Goal: Navigation & Orientation: Find specific page/section

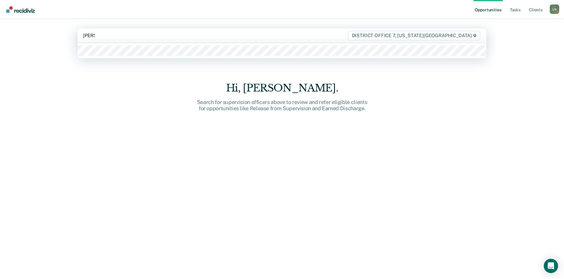
type input "henr"
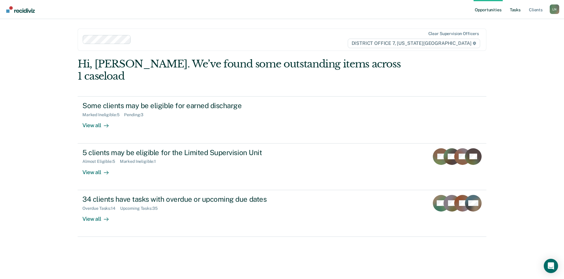
click at [520, 10] on link "Tasks" at bounding box center [514, 9] width 13 height 19
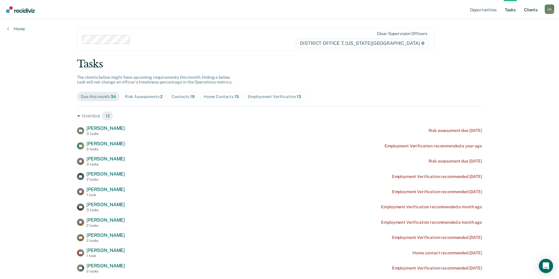
click at [524, 9] on link "Client s" at bounding box center [531, 9] width 16 height 19
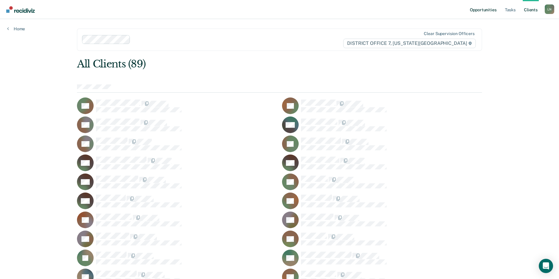
click at [495, 10] on link "Opportunities" at bounding box center [483, 9] width 29 height 19
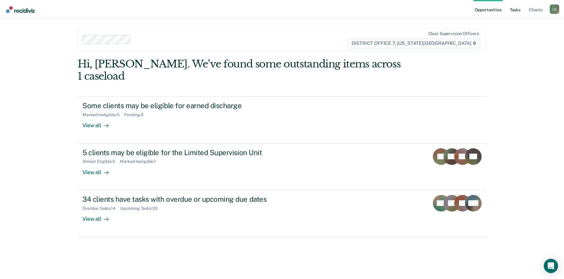
click at [520, 8] on link "Tasks" at bounding box center [514, 9] width 13 height 19
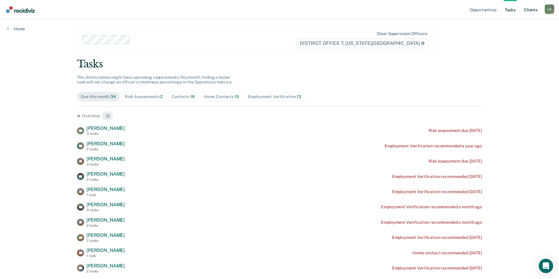
click at [527, 10] on link "Client s" at bounding box center [531, 9] width 16 height 19
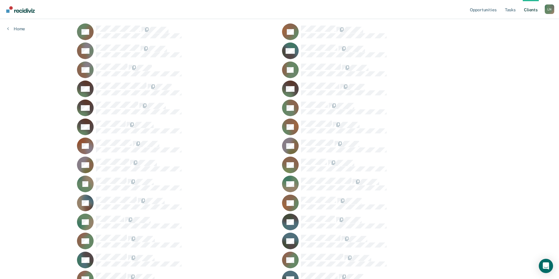
scroll to position [71, 0]
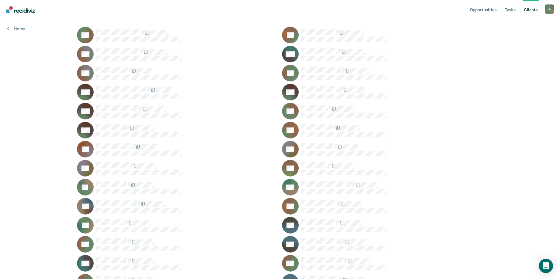
click at [547, 12] on div "L N" at bounding box center [550, 9] width 10 height 10
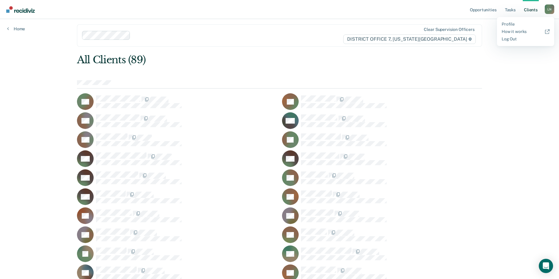
scroll to position [0, 0]
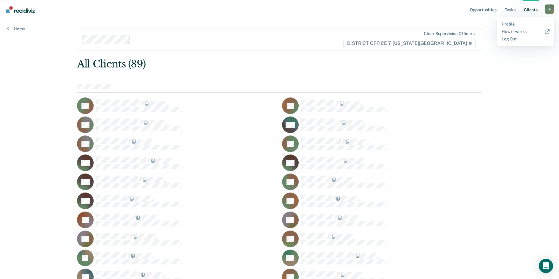
click at [463, 144] on div at bounding box center [391, 144] width 181 height 12
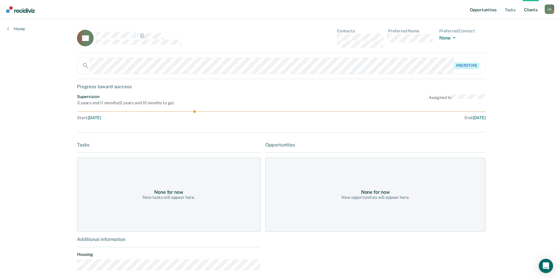
click at [484, 7] on link "Opportunities" at bounding box center [483, 9] width 29 height 19
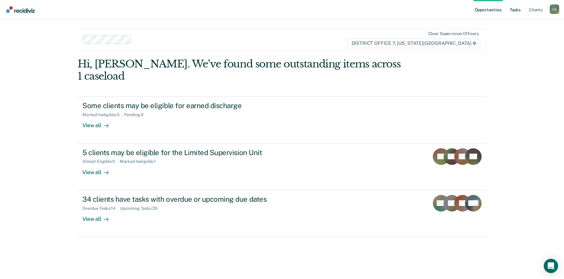
click at [517, 10] on link "Tasks" at bounding box center [514, 9] width 13 height 19
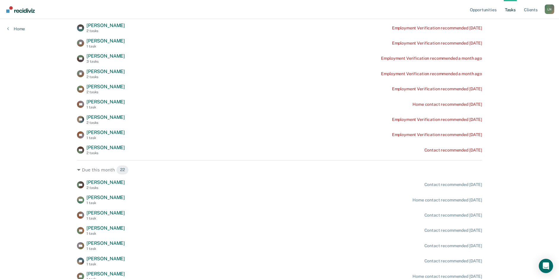
scroll to position [297, 0]
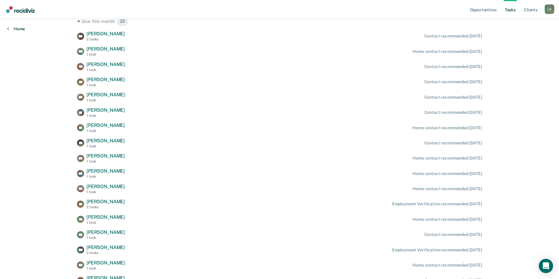
click at [22, 29] on link "Home" at bounding box center [16, 28] width 18 height 5
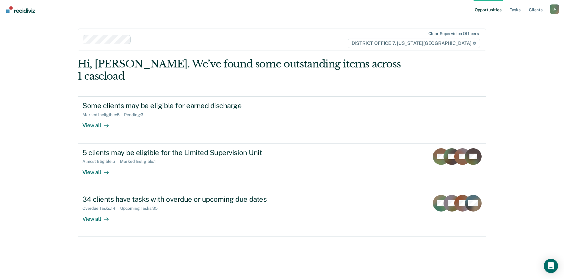
click at [26, 9] on img "Go to Recidiviz Home" at bounding box center [20, 9] width 29 height 7
